Goal: Use online tool/utility: Utilize a website feature to perform a specific function

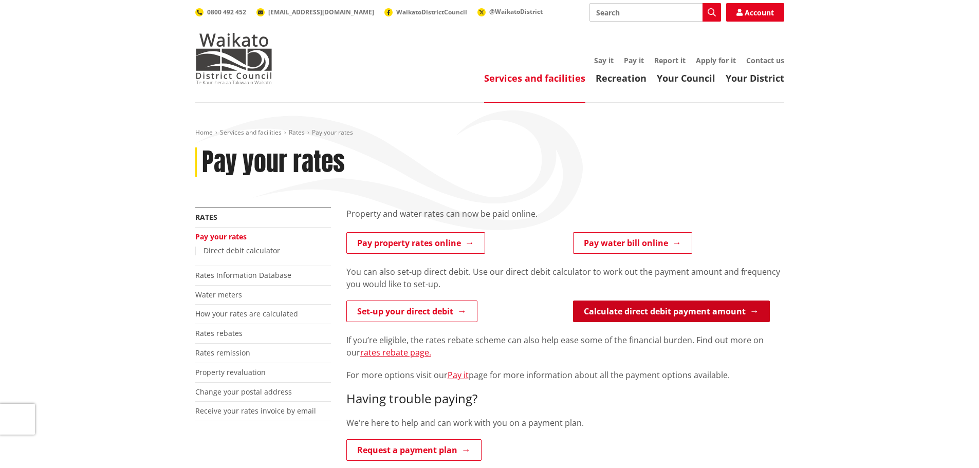
click at [678, 306] on link "Calculate direct debit payment amount" at bounding box center [671, 312] width 197 height 22
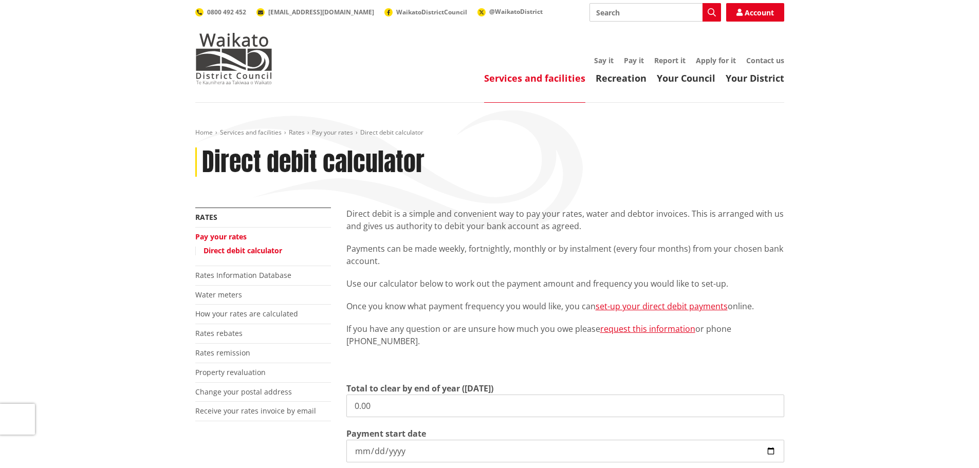
drag, startPoint x: 383, startPoint y: 407, endPoint x: 309, endPoint y: 406, distance: 74.0
click at [310, 406] on div "More from this section Rates Pay your rates Direct debit calculator Rates Infor…" at bounding box center [490, 419] width 605 height 423
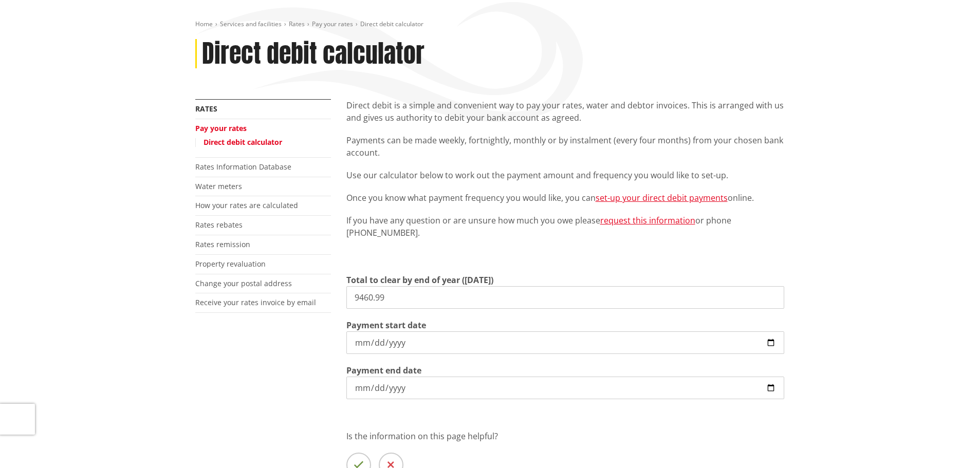
scroll to position [154, 0]
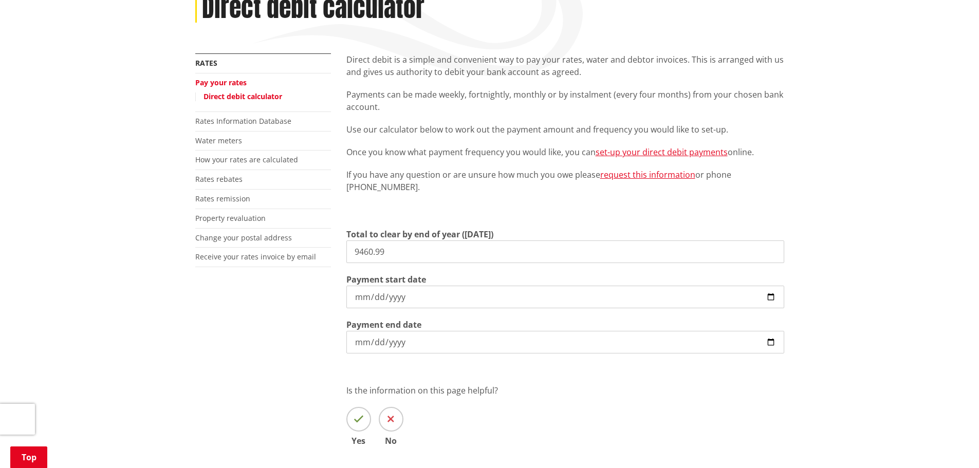
type input "9,460.99"
click at [769, 294] on input "[DATE]" at bounding box center [565, 297] width 438 height 23
type input "[DATE]"
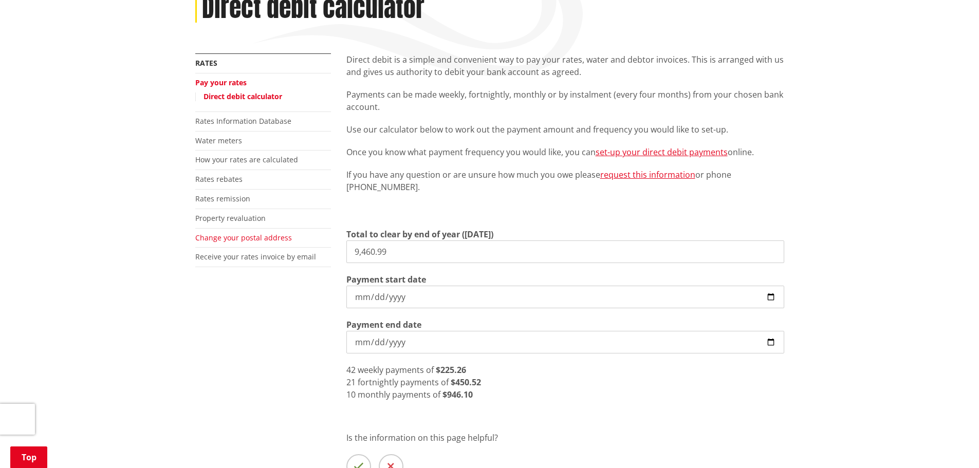
drag, startPoint x: 405, startPoint y: 253, endPoint x: 254, endPoint y: 238, distance: 151.4
click at [260, 238] on div "More from this section Rates Pay your rates Direct debit calculator Rates Infor…" at bounding box center [490, 288] width 605 height 470
drag, startPoint x: 403, startPoint y: 249, endPoint x: 279, endPoint y: 251, distance: 123.9
click at [279, 251] on div "More from this section Rates Pay your rates Direct debit calculator Rates Infor…" at bounding box center [490, 288] width 605 height 470
type input "4,000.89"
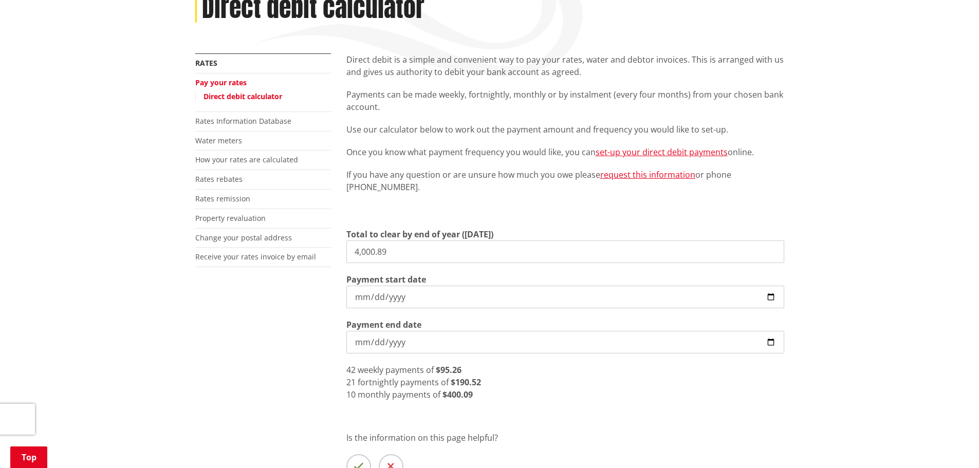
click at [772, 295] on input "[DATE]" at bounding box center [565, 297] width 438 height 23
type input "[DATE]"
